Goal: Navigation & Orientation: Go to known website

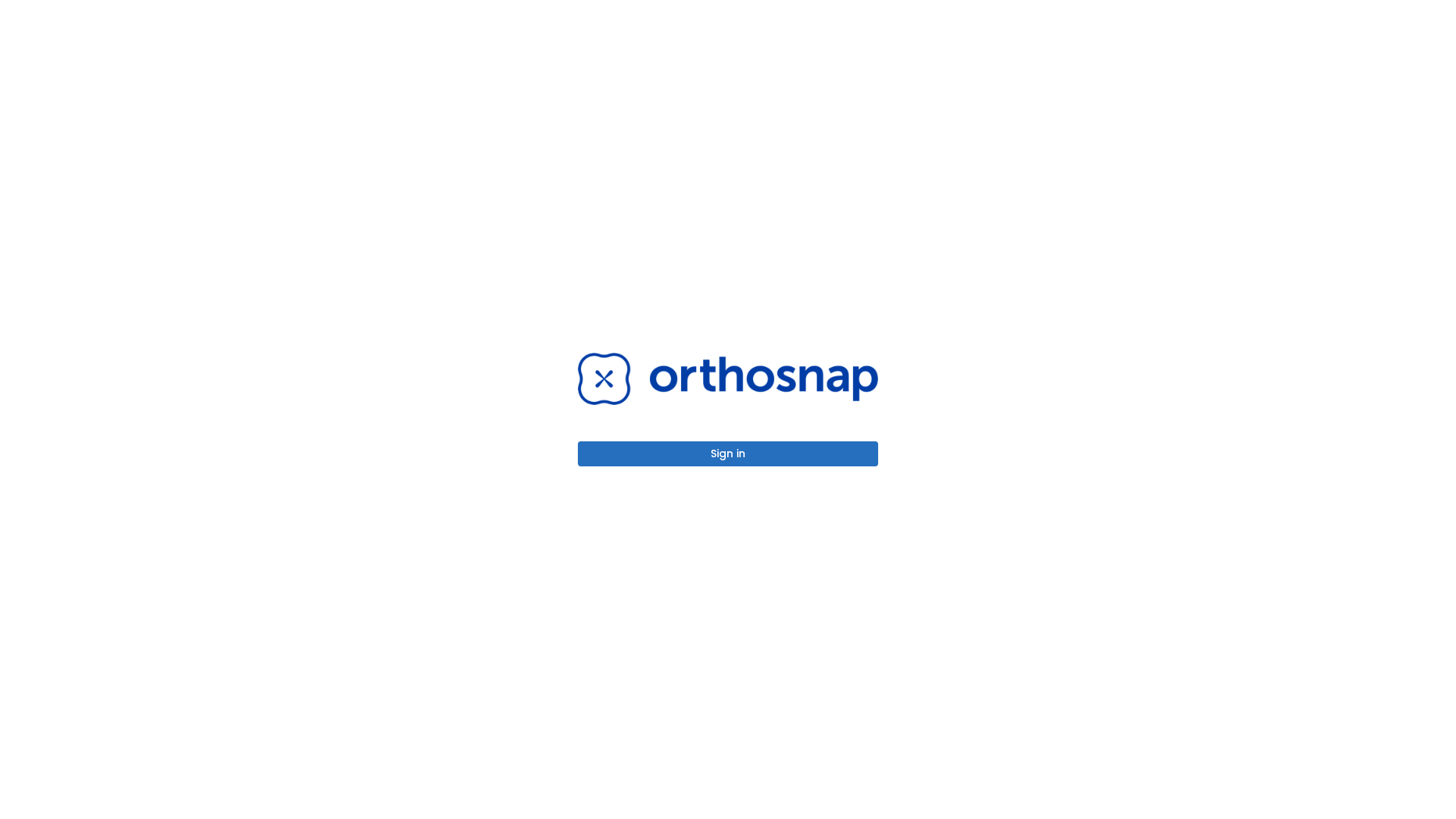
click at [728, 453] on button "Sign in" at bounding box center [728, 453] width 300 height 25
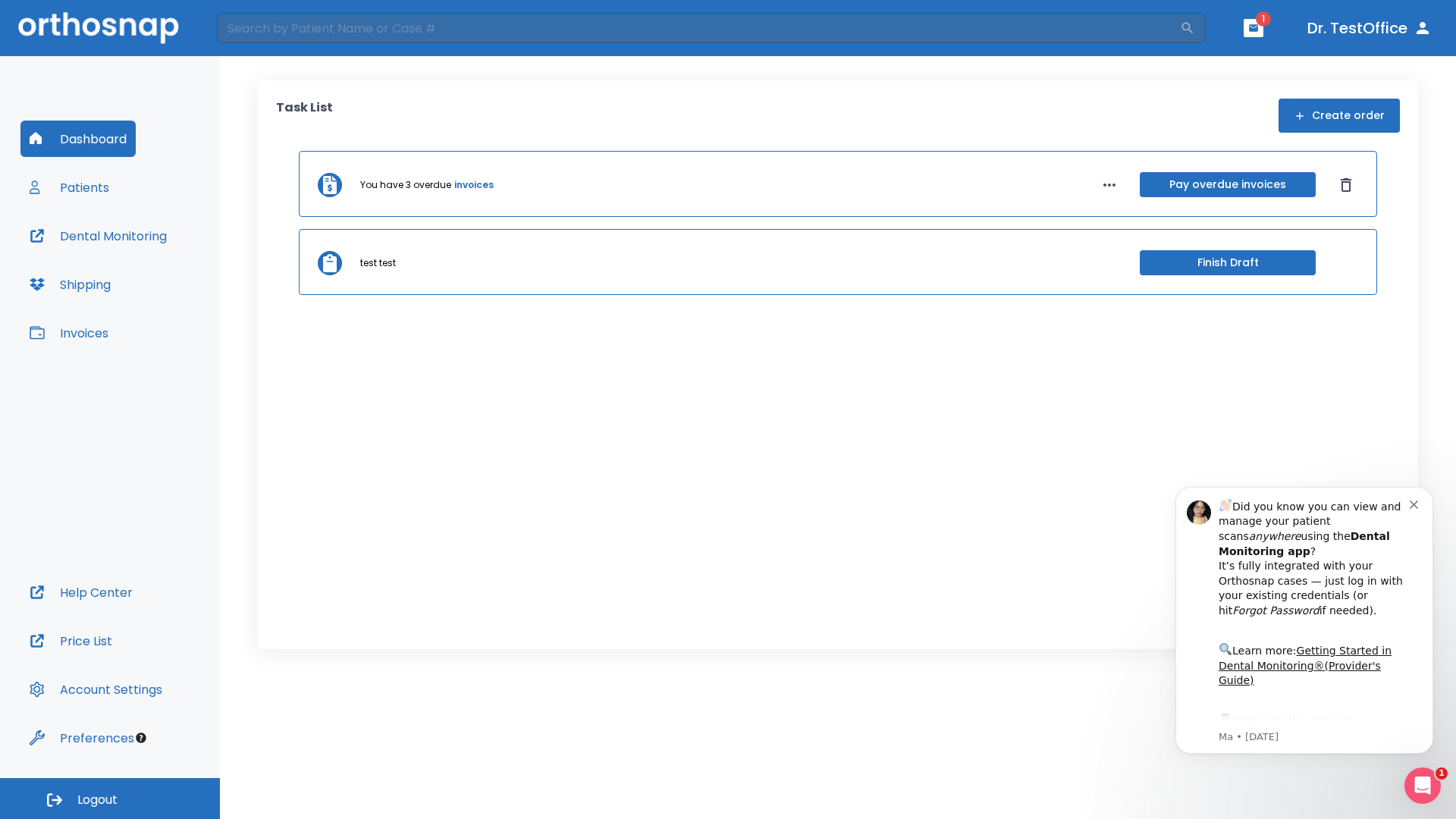
click at [110, 798] on span "Logout" at bounding box center [98, 799] width 40 height 17
